Goal: Navigation & Orientation: Go to known website

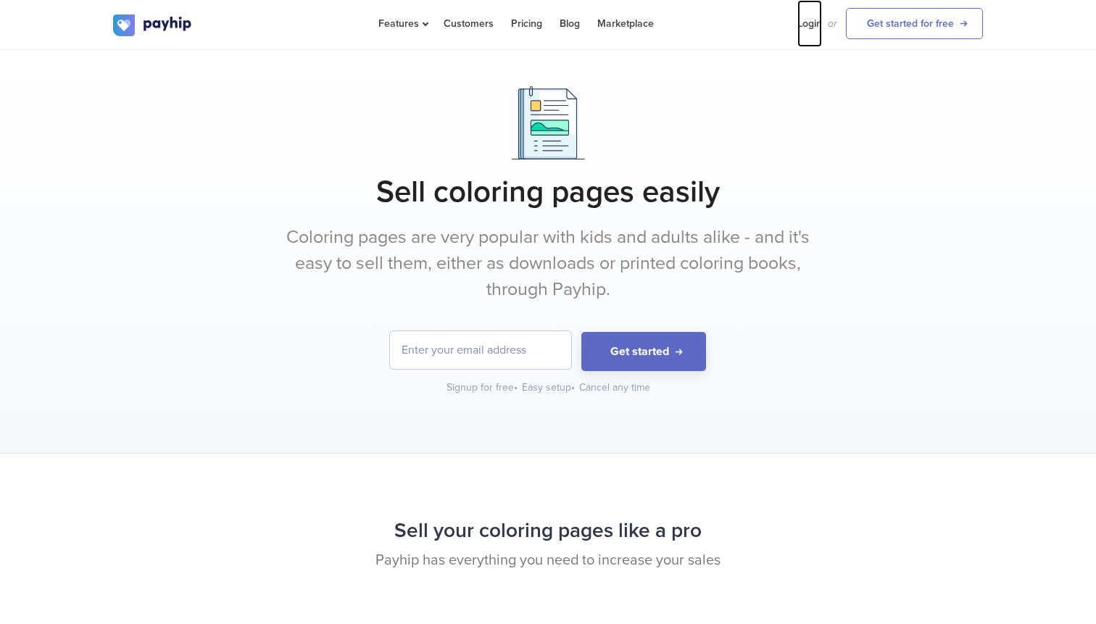
click at [812, 25] on link "Login" at bounding box center [809, 23] width 25 height 47
